Goal: Information Seeking & Learning: Learn about a topic

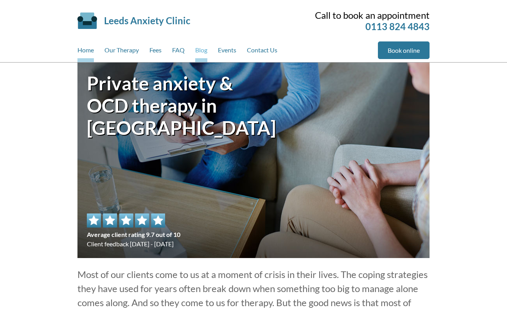
click at [201, 51] on link "Blog" at bounding box center [201, 51] width 12 height 21
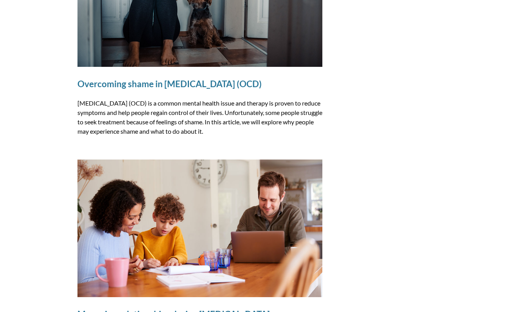
scroll to position [479, 0]
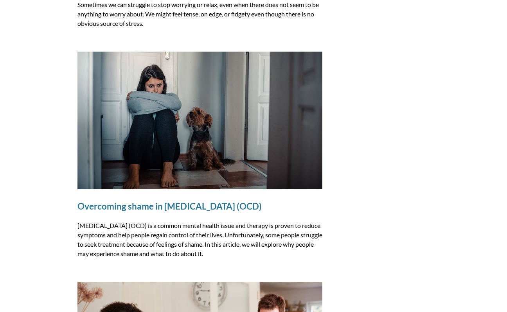
click at [230, 126] on img at bounding box center [200, 121] width 245 height 138
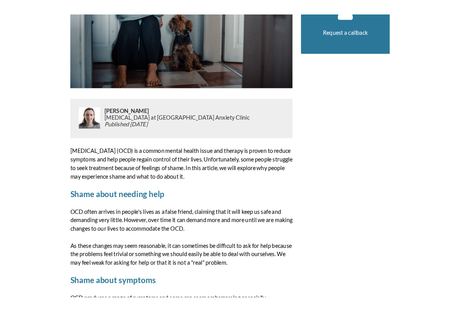
scroll to position [222, 0]
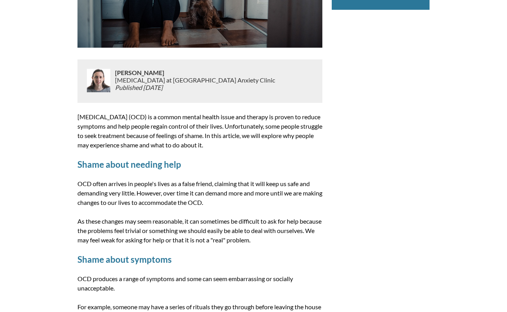
drag, startPoint x: 278, startPoint y: 144, endPoint x: 72, endPoint y: 118, distance: 208.4
click at [72, 118] on div "Blog » Overcoming shame in obsessive-compulsive disorder (OCD) Chris Worfolk Ps…" at bounding box center [253, 270] width 371 height 859
copy p "Obsessive-compulsive disorder (OCD) is a common mental health issue and therapy…"
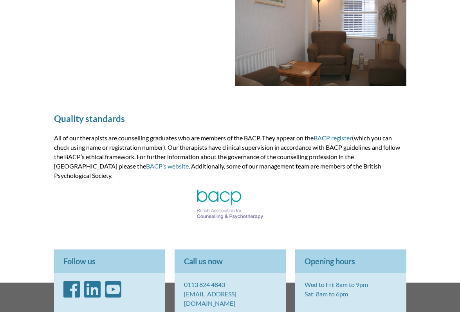
scroll to position [1064, 0]
